Goal: Task Accomplishment & Management: Use online tool/utility

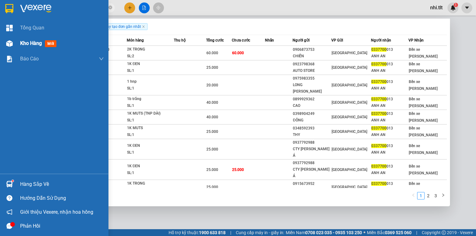
click at [34, 44] on span "Kho hàng" at bounding box center [31, 43] width 22 height 6
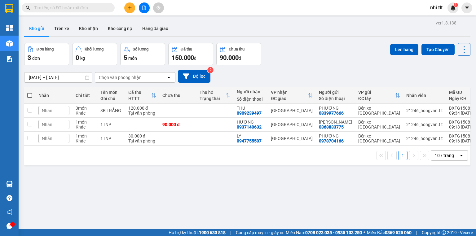
click at [29, 94] on span at bounding box center [29, 95] width 5 height 5
click at [30, 92] on input "checkbox" at bounding box center [30, 92] width 0 height 0
checkbox input "true"
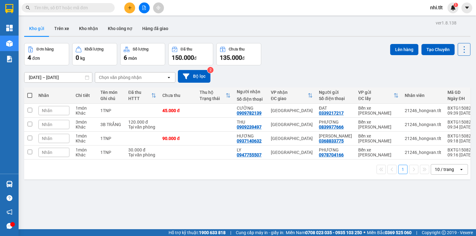
click at [26, 96] on th at bounding box center [29, 95] width 11 height 16
click at [28, 95] on span at bounding box center [29, 95] width 5 height 5
click at [30, 92] on input "checkbox" at bounding box center [30, 92] width 0 height 0
checkbox input "true"
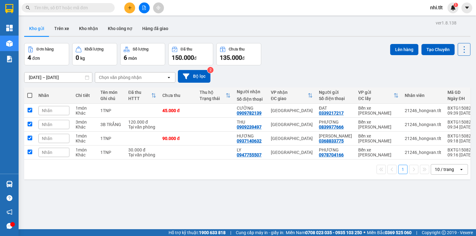
checkbox input "true"
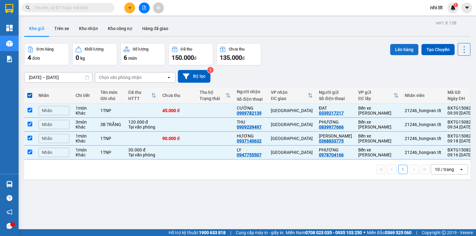
click at [395, 52] on button "Lên hàng" at bounding box center [405, 49] width 28 height 11
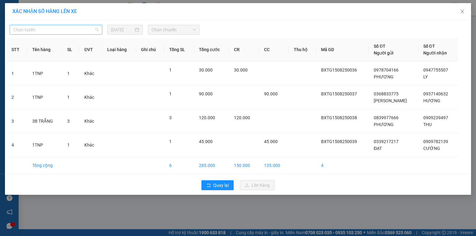
click at [80, 30] on span "Chọn tuyến" at bounding box center [55, 29] width 85 height 9
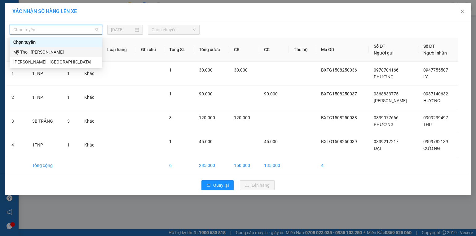
drag, startPoint x: 61, startPoint y: 52, endPoint x: 159, endPoint y: 38, distance: 98.8
click at [61, 52] on div "Mỹ Tho - Hồ Chí Minh" at bounding box center [55, 52] width 85 height 7
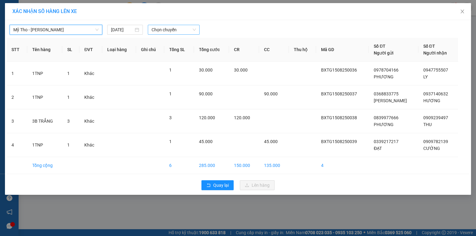
click at [170, 29] on span "Chọn chuyến" at bounding box center [174, 29] width 45 height 9
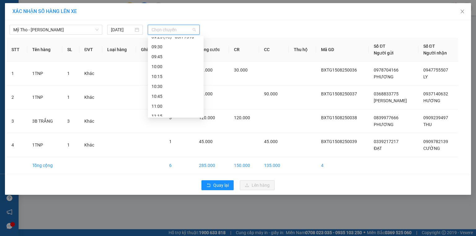
scroll to position [273, 0]
click at [190, 67] on div "09:10 (TC) - 63F-009.14" at bounding box center [176, 66] width 48 height 7
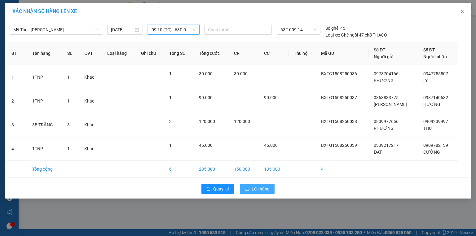
click at [254, 191] on span "Lên hàng" at bounding box center [261, 189] width 18 height 7
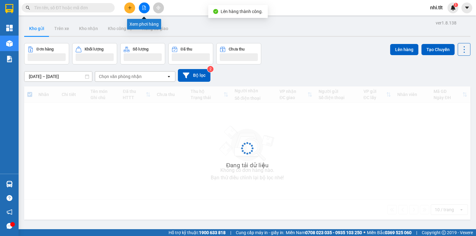
drag, startPoint x: 143, startPoint y: 9, endPoint x: 152, endPoint y: 15, distance: 10.6
click at [144, 9] on icon "file-add" at bounding box center [144, 8] width 4 height 4
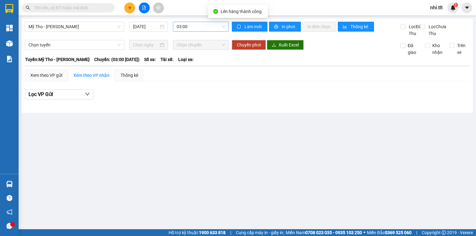
click at [185, 30] on span "03:00" at bounding box center [201, 26] width 49 height 9
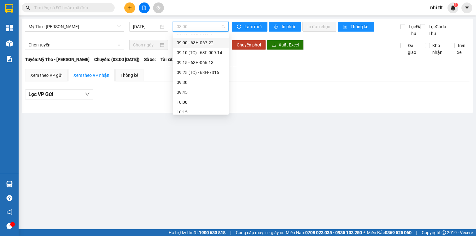
scroll to position [273, 0]
click at [210, 64] on div "09:10 (TC) - 63F-009.14" at bounding box center [201, 63] width 48 height 7
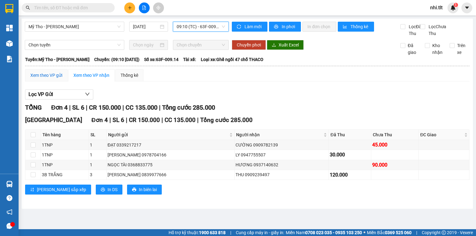
click at [45, 79] on div "Xem theo VP gửi" at bounding box center [46, 75] width 32 height 7
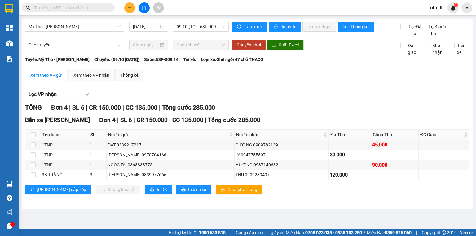
click at [228, 193] on span "Chốt phơi hàng" at bounding box center [243, 189] width 30 height 7
click at [157, 193] on span "In DS" at bounding box center [162, 189] width 10 height 7
